Goal: Task Accomplishment & Management: Manage account settings

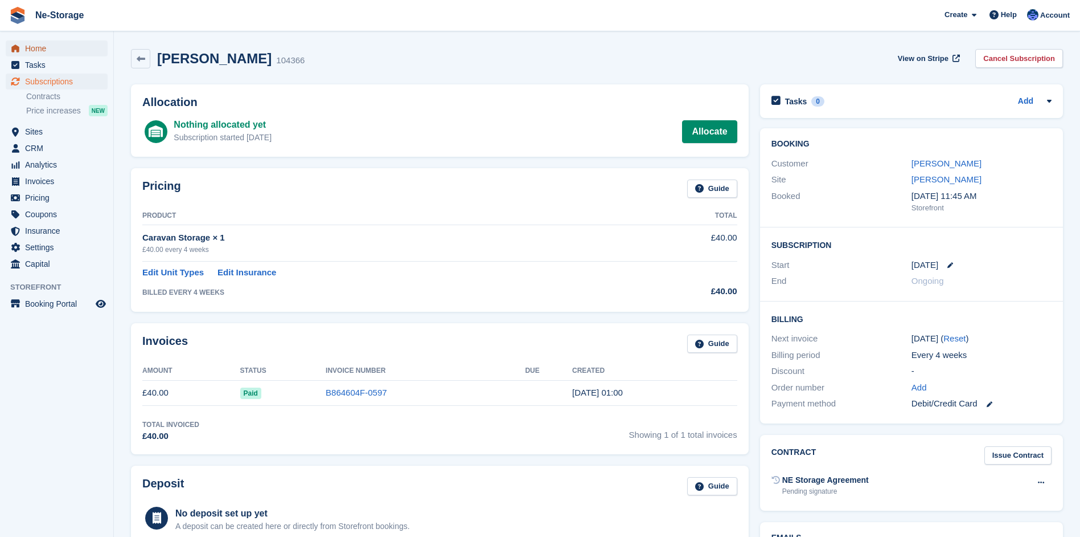
click at [47, 48] on span "Home" at bounding box center [59, 48] width 68 height 16
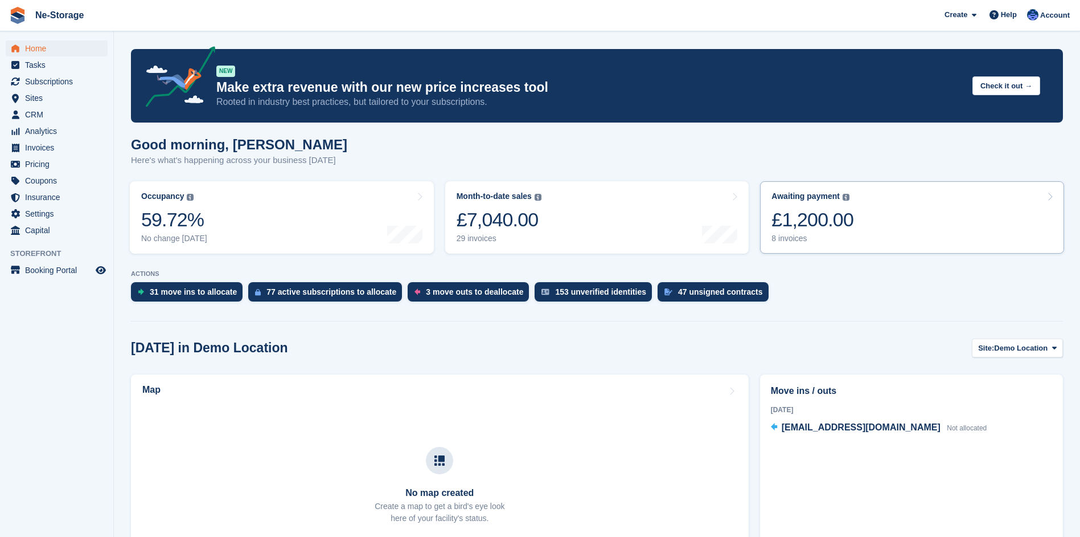
click at [814, 217] on div "£1,200.00" at bounding box center [813, 219] width 82 height 23
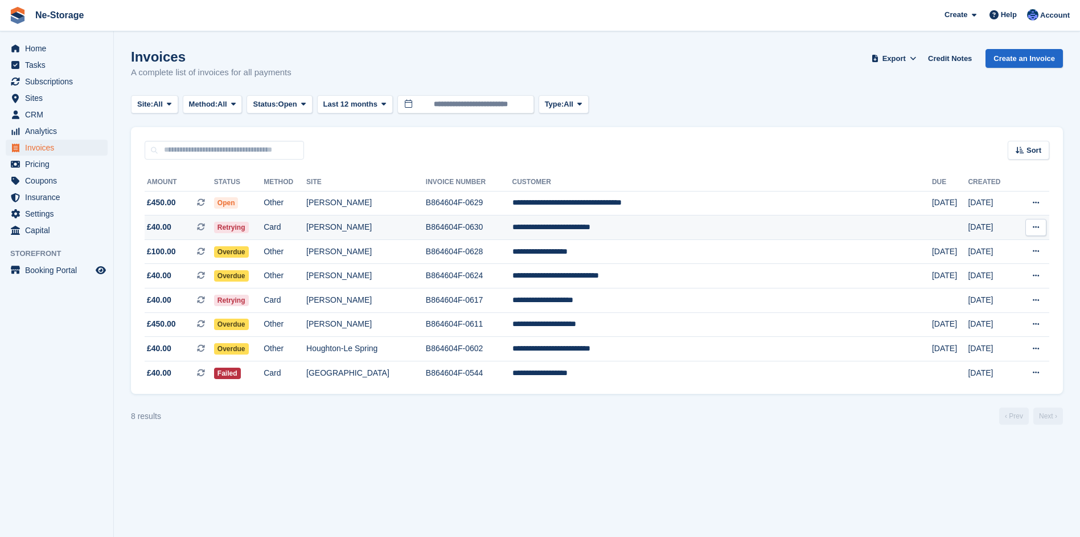
click at [249, 222] on span "Retrying" at bounding box center [231, 227] width 35 height 11
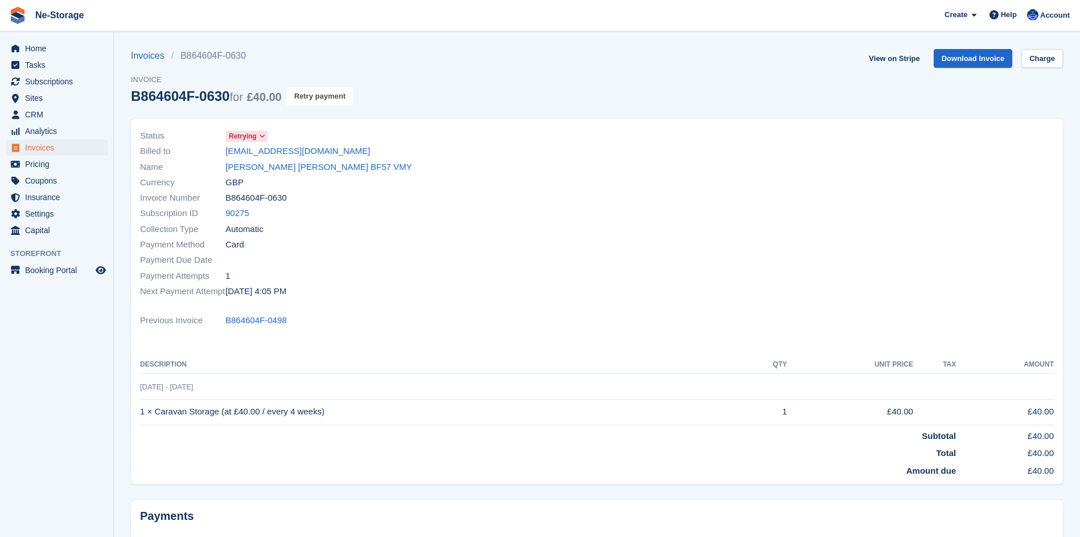
drag, startPoint x: 317, startPoint y: 93, endPoint x: 592, endPoint y: 31, distance: 282.0
click at [317, 93] on button "Retry payment" at bounding box center [319, 96] width 67 height 19
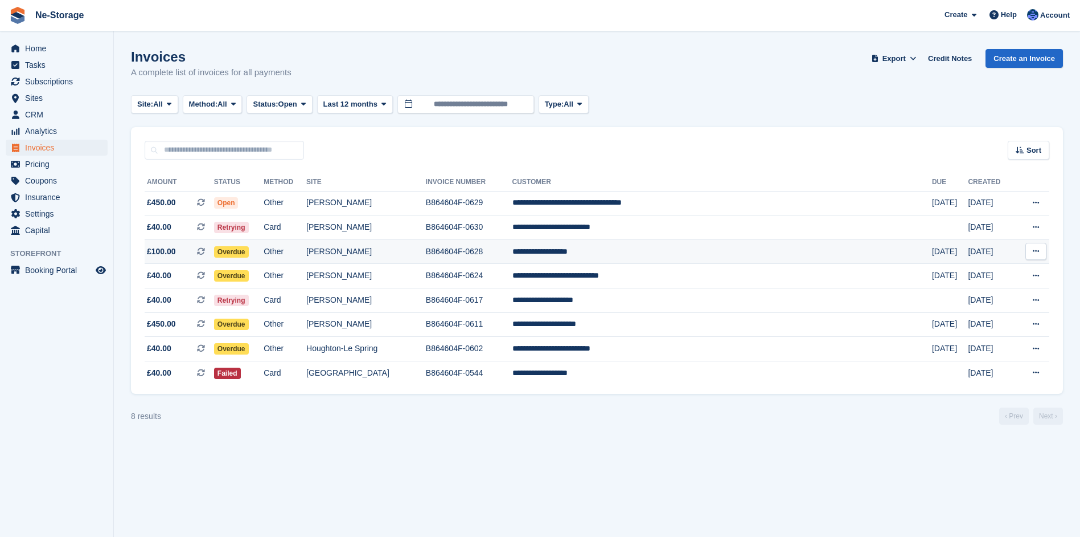
click at [402, 248] on td "[PERSON_NAME]" at bounding box center [366, 251] width 120 height 24
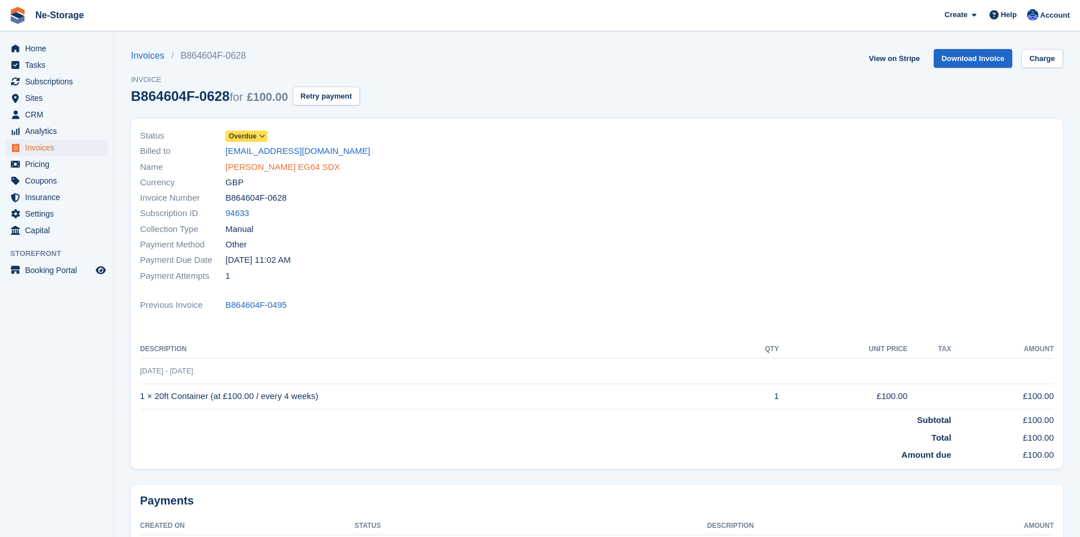
click at [286, 165] on link "John Miles EG64 SDX" at bounding box center [283, 167] width 114 height 13
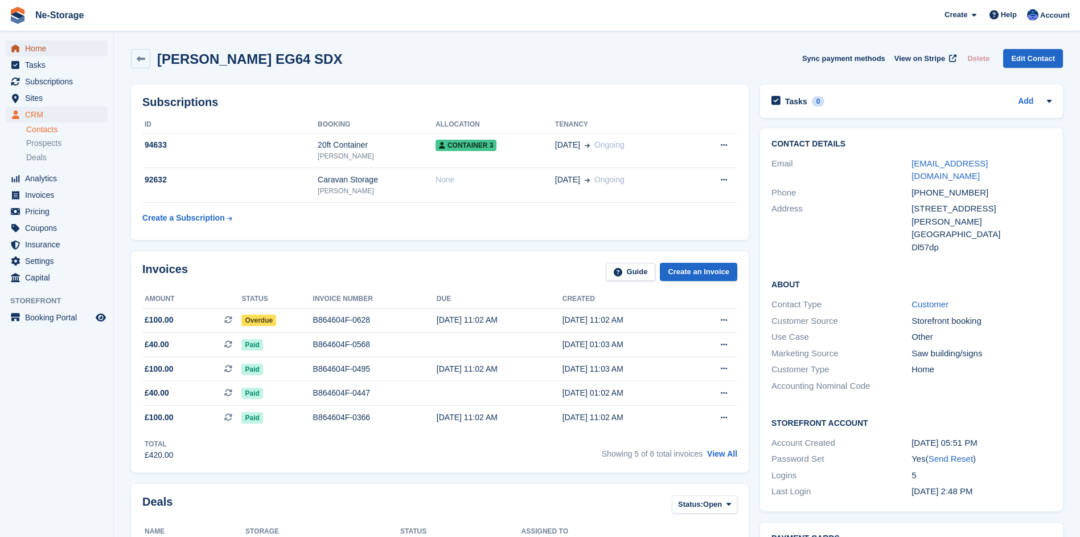
click at [30, 46] on span "Home" at bounding box center [59, 48] width 68 height 16
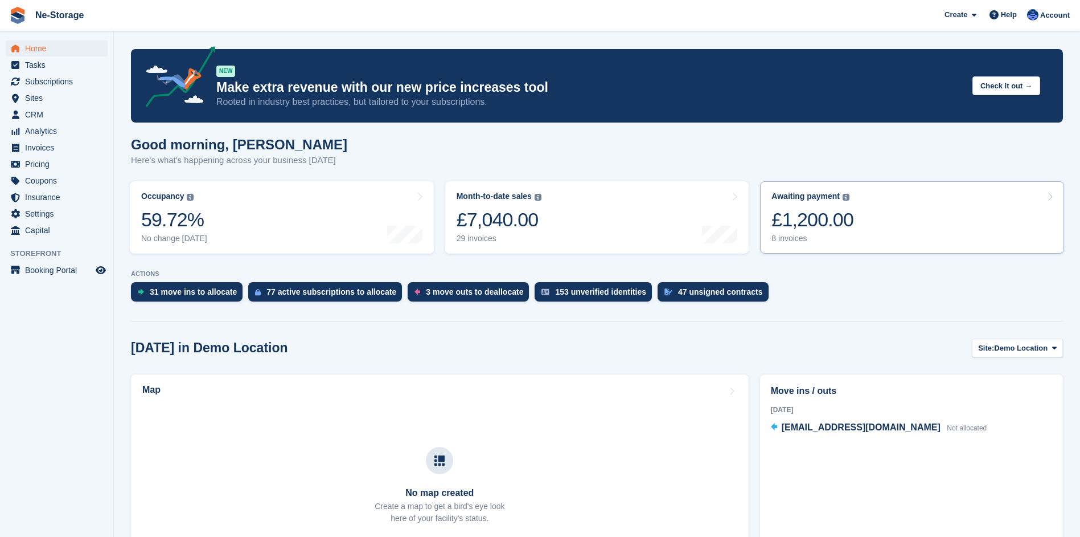
click at [817, 223] on div "£1,200.00" at bounding box center [813, 219] width 82 height 23
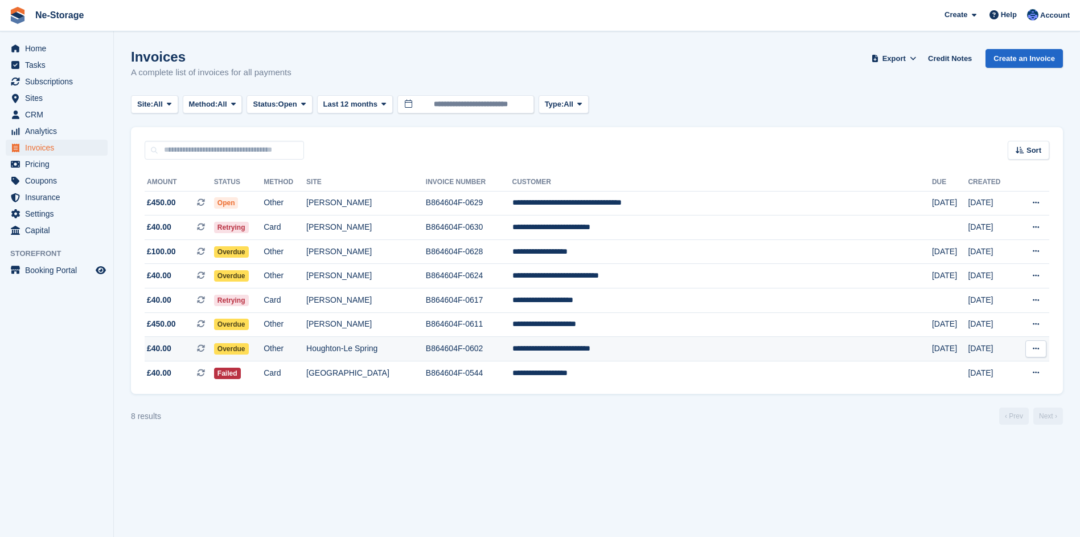
click at [249, 347] on span "Overdue" at bounding box center [231, 348] width 35 height 11
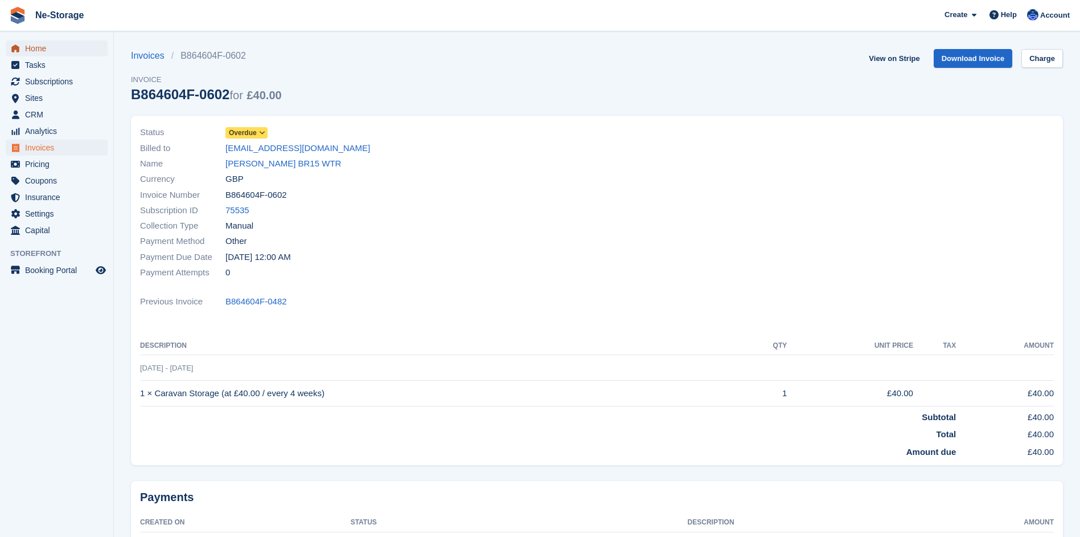
click at [42, 44] on span "Home" at bounding box center [59, 48] width 68 height 16
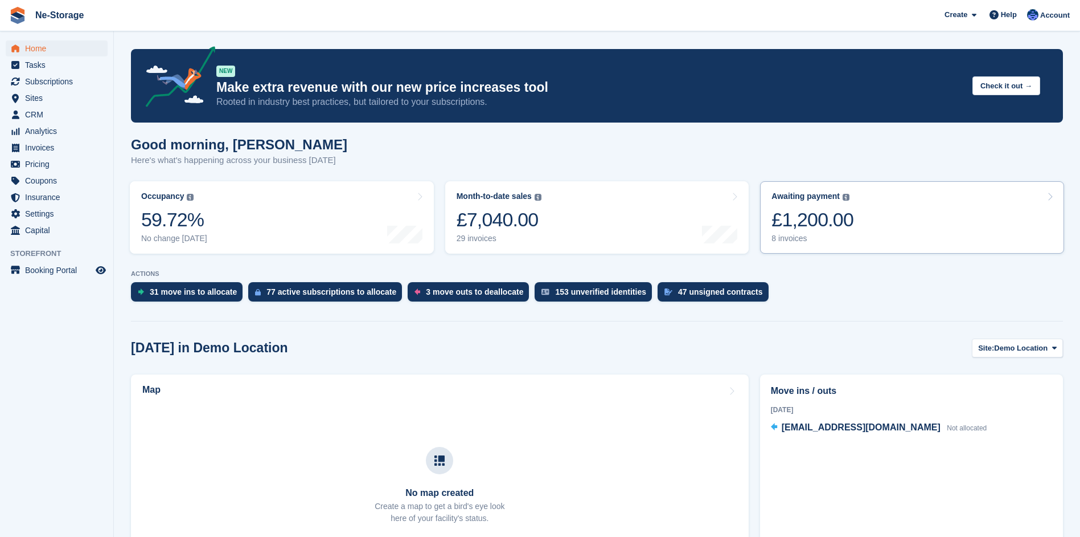
click at [796, 219] on div "£1,200.00" at bounding box center [813, 219] width 82 height 23
